Goal: Find specific page/section: Find specific page/section

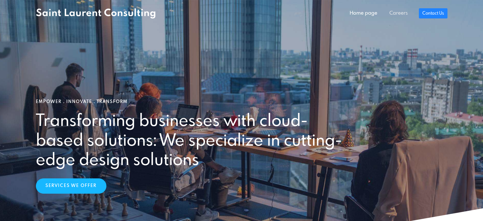
click at [404, 13] on link "Careers" at bounding box center [399, 13] width 31 height 13
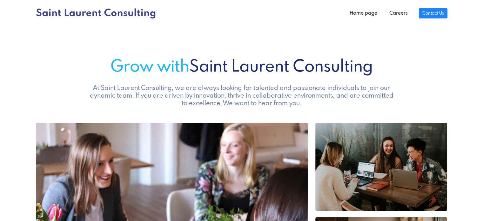
click at [61, 11] on icon at bounding box center [96, 13] width 120 height 10
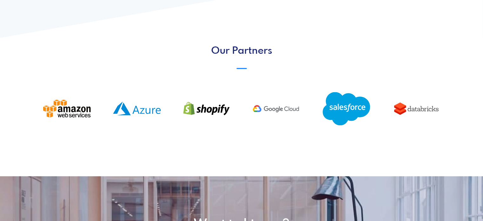
scroll to position [604, 0]
